Goal: Answer question/provide support

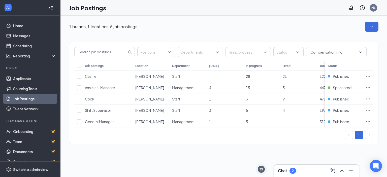
click at [294, 171] on div "2" at bounding box center [292, 171] width 7 height 6
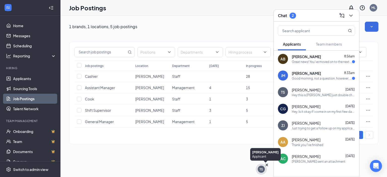
click at [263, 170] on div "TS" at bounding box center [261, 169] width 4 height 4
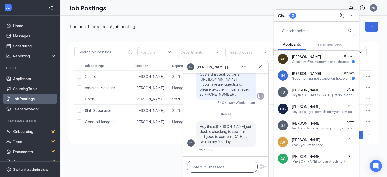
click at [244, 169] on textarea at bounding box center [222, 167] width 70 height 12
type textarea "Hello, Yes sir!"
click at [263, 167] on icon "Plane" at bounding box center [263, 167] width 6 height 6
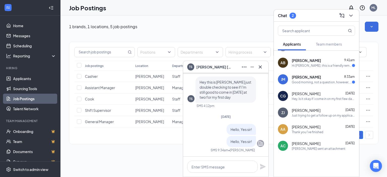
scroll to position [15, 0]
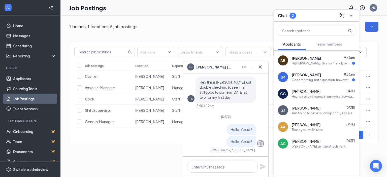
click at [307, 81] on div "Good morning, not a question, however, I just finished the other part of the ap…" at bounding box center [322, 80] width 60 height 4
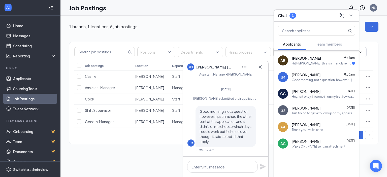
click at [307, 63] on div "Hi [PERSON_NAME], this is a friendly reminder. To move forward with your applic…" at bounding box center [322, 63] width 60 height 4
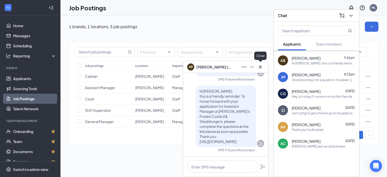
click at [264, 67] on button at bounding box center [260, 67] width 8 height 8
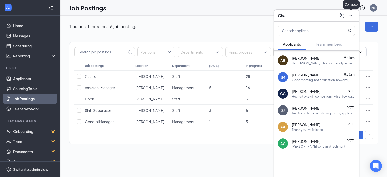
click at [348, 16] on icon "ChevronDown" at bounding box center [351, 16] width 6 height 6
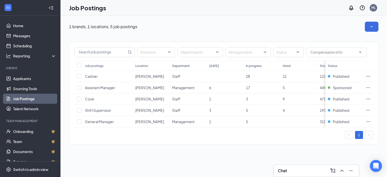
click at [9, 73] on li "Hiring Applicants Sourcing Tools Job Postings Talent Network" at bounding box center [30, 90] width 60 height 48
click at [13, 75] on link "Applicants" at bounding box center [34, 79] width 43 height 10
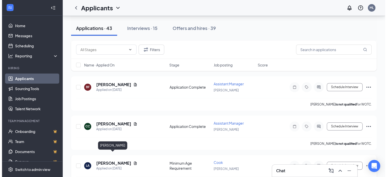
scroll to position [453, 0]
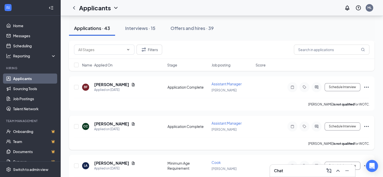
drag, startPoint x: 112, startPoint y: 105, endPoint x: 131, endPoint y: 134, distance: 34.4
click at [131, 137] on div "[PERSON_NAME] is not qualified for WOTC." at bounding box center [221, 143] width 295 height 13
click at [131, 122] on icon "Document" at bounding box center [133, 124] width 4 height 4
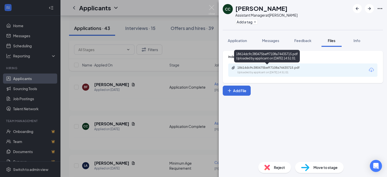
click at [280, 70] on div "Uploaded by applicant on [DATE] 14:51:01" at bounding box center [275, 72] width 76 height 4
